Goal: Task Accomplishment & Management: Manage account settings

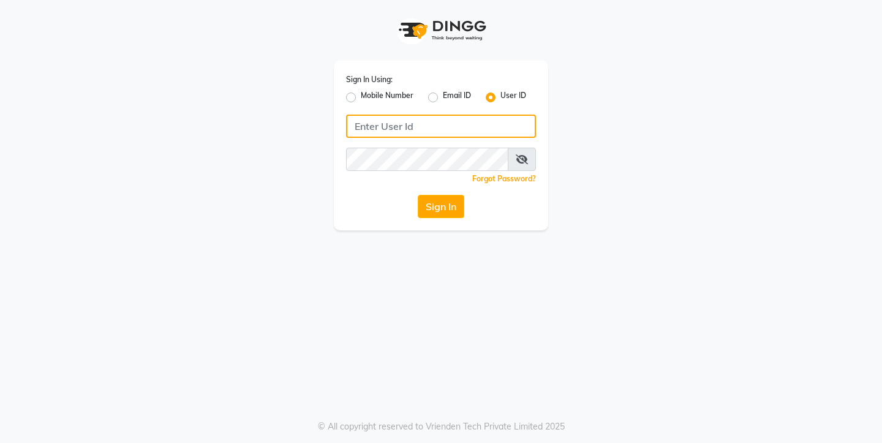
click at [362, 123] on input "Username" at bounding box center [441, 126] width 190 height 23
type input "thehairdiaries"
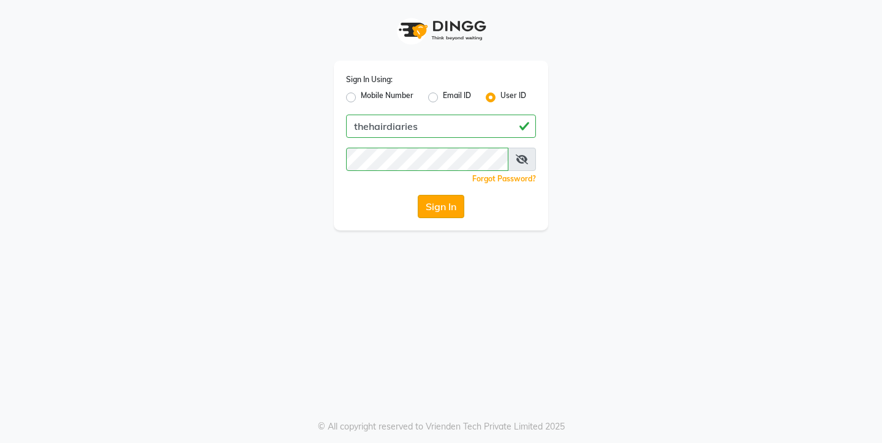
click at [452, 213] on button "Sign In" at bounding box center [441, 206] width 47 height 23
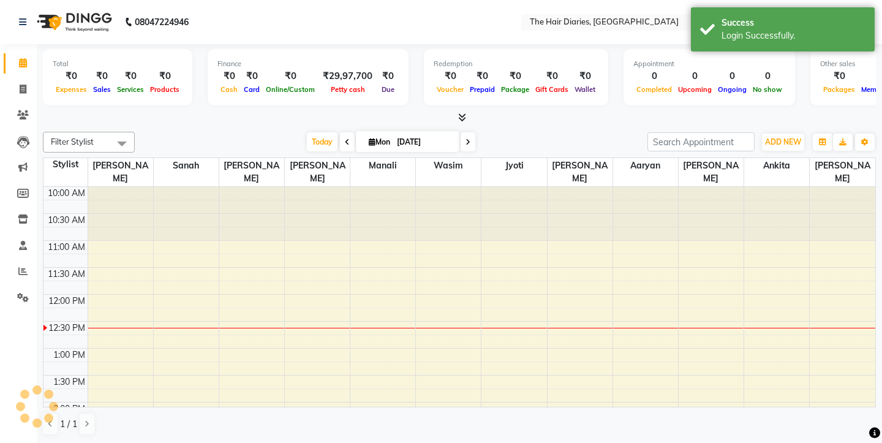
select select "en"
click at [24, 117] on icon at bounding box center [23, 114] width 12 height 9
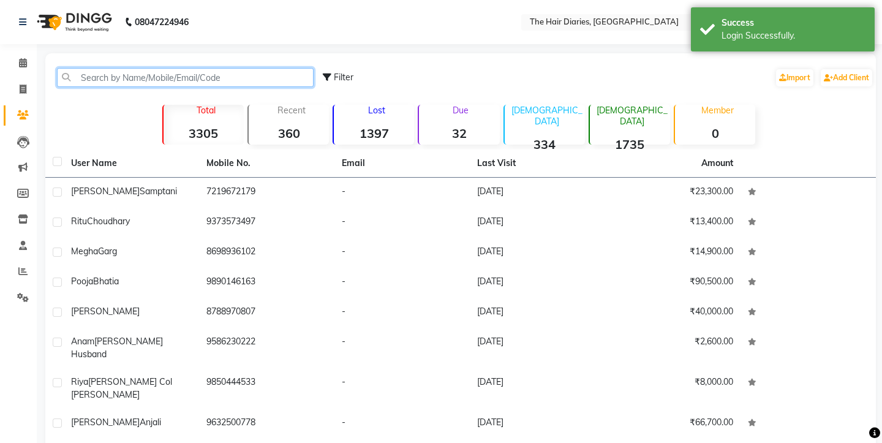
click at [146, 77] on input "text" at bounding box center [185, 77] width 257 height 19
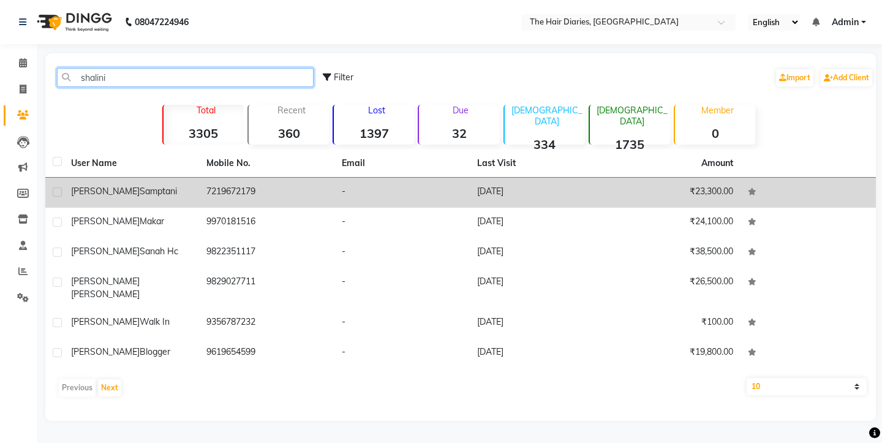
type input "shalini"
click at [226, 192] on td "7219672179" at bounding box center [266, 193] width 135 height 30
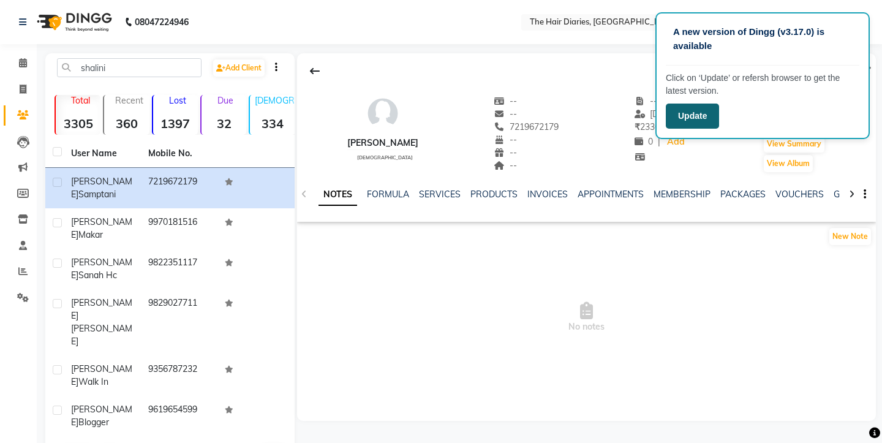
click at [689, 112] on button "Update" at bounding box center [692, 116] width 53 height 25
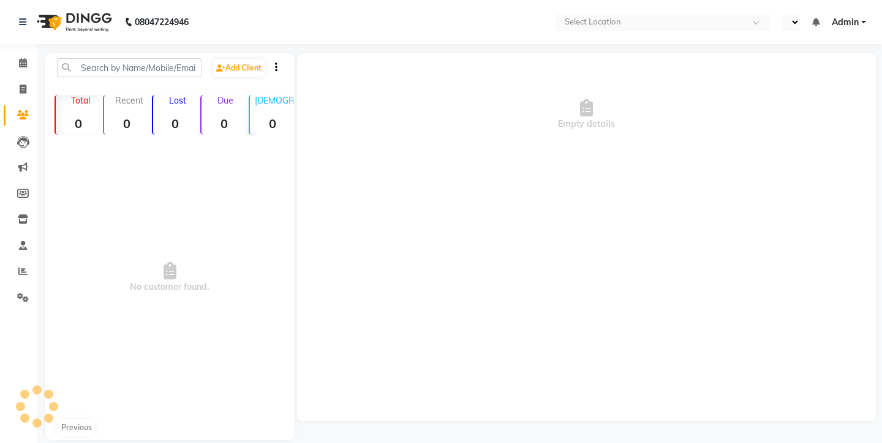
select select "en"
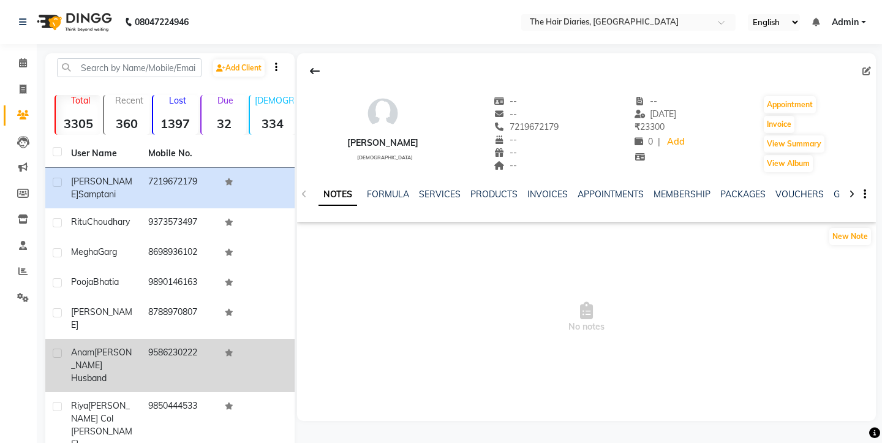
click at [169, 339] on td "9586230222" at bounding box center [179, 365] width 77 height 53
